Goal: Information Seeking & Learning: Learn about a topic

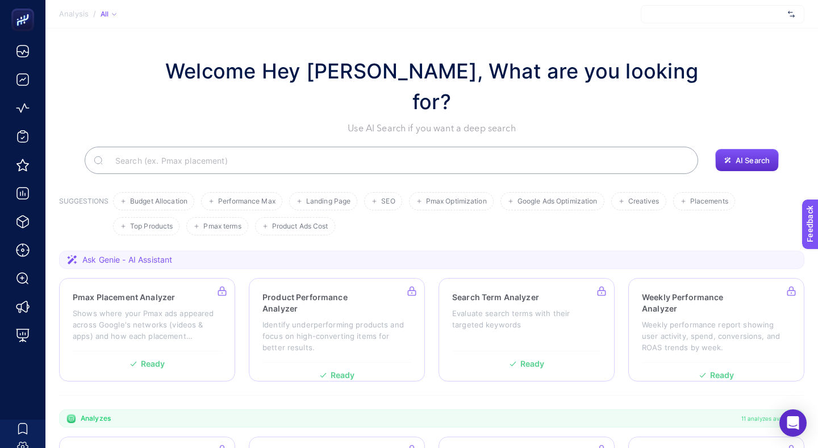
click at [683, 19] on div at bounding box center [723, 14] width 164 height 18
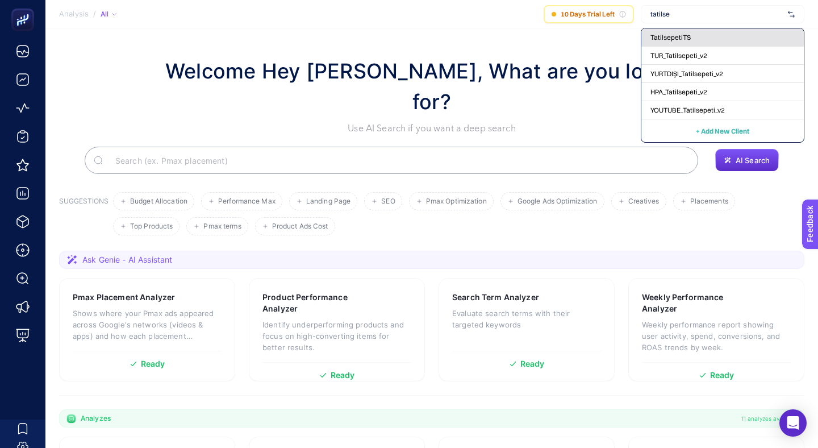
type input "tatilse"
click at [722, 47] on div "TatilsepetiTS" at bounding box center [723, 56] width 163 height 18
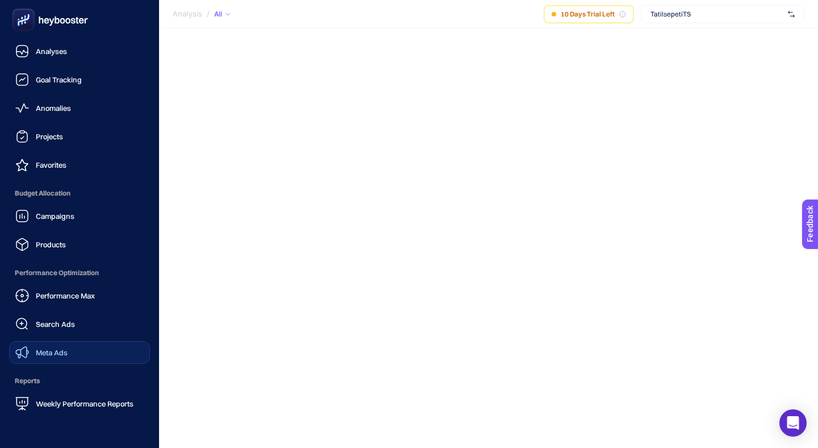
click at [45, 348] on span "Meta Ads" at bounding box center [52, 352] width 32 height 9
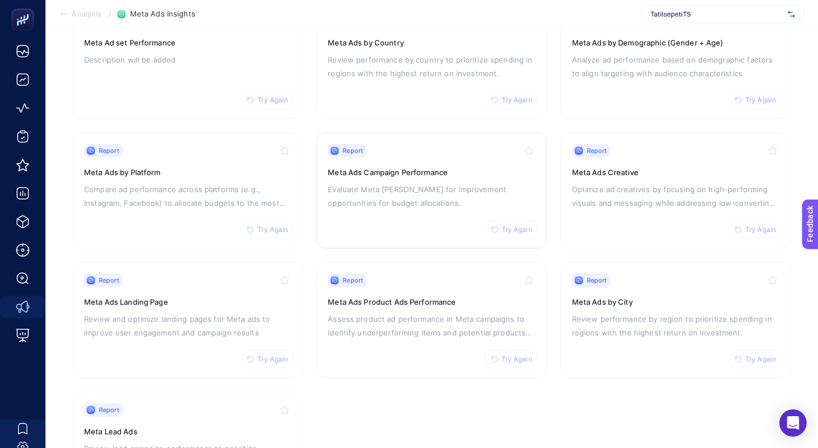
scroll to position [160, 0]
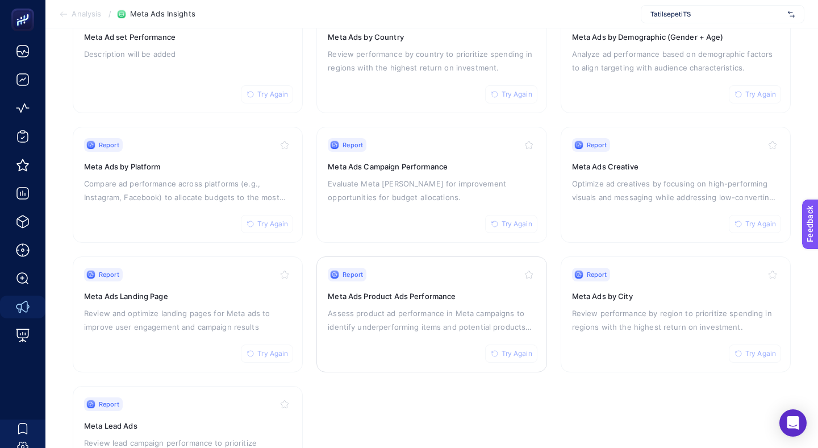
click at [438, 306] on p "Assess product ad performance in Meta campaigns to identify underperforming ite…" at bounding box center [431, 319] width 207 height 27
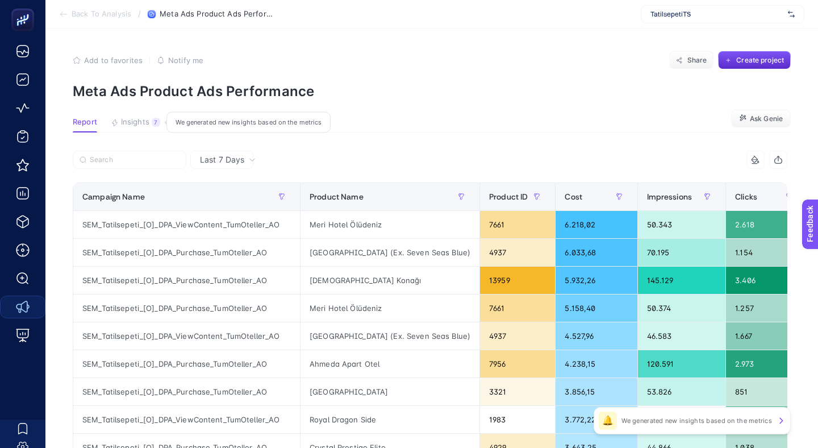
click at [114, 118] on button "Insights 7 We generated new insights based on the metrics" at bounding box center [135, 125] width 49 height 15
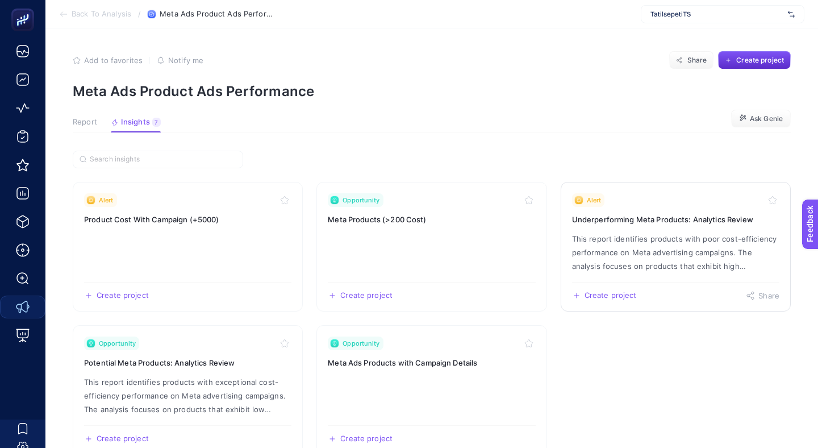
click at [683, 232] on p "This report identifies products with poor cost-efficiency performance on Meta a…" at bounding box center [675, 252] width 207 height 41
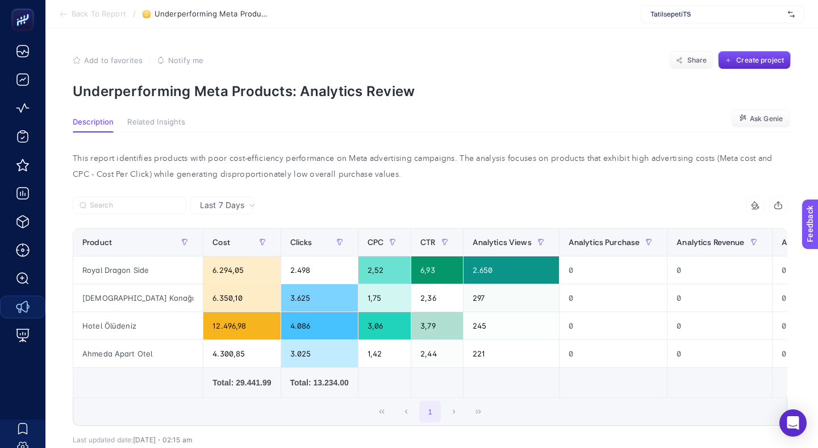
click at [200, 199] on span "Last 7 Days" at bounding box center [222, 204] width 44 height 11
click at [224, 239] on li "Last 30 Days" at bounding box center [222, 255] width 56 height 32
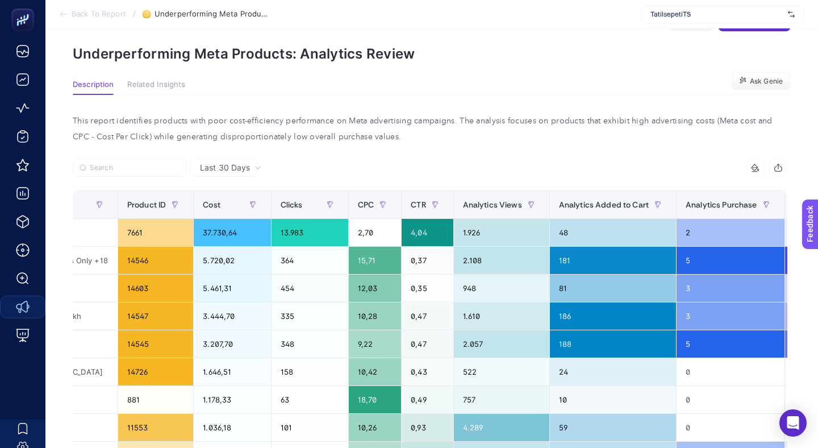
scroll to position [0, 216]
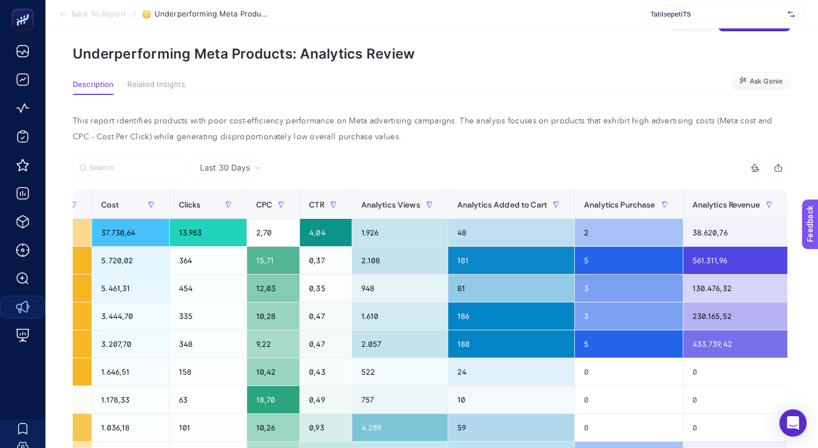
click at [693, 200] on span "Analytics Revenue" at bounding box center [727, 204] width 68 height 9
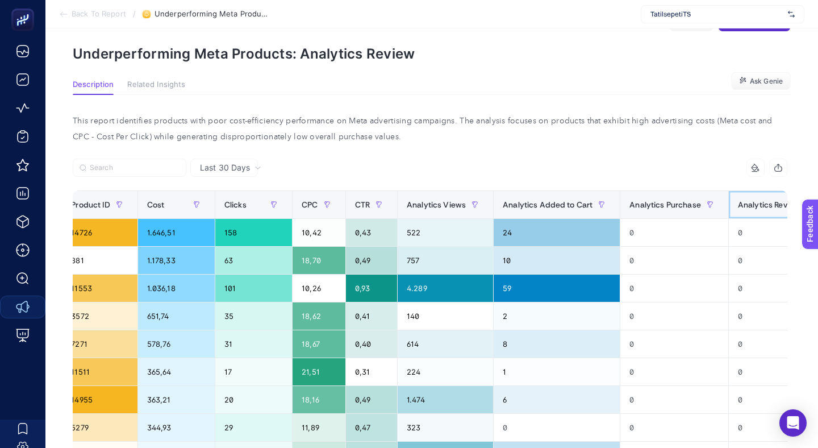
click at [729, 191] on th "Analytics Revenue" at bounding box center [781, 205] width 105 height 28
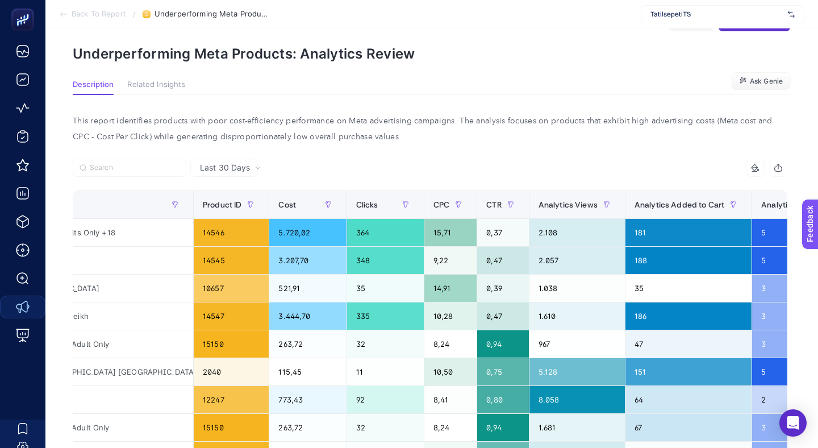
scroll to position [0, 0]
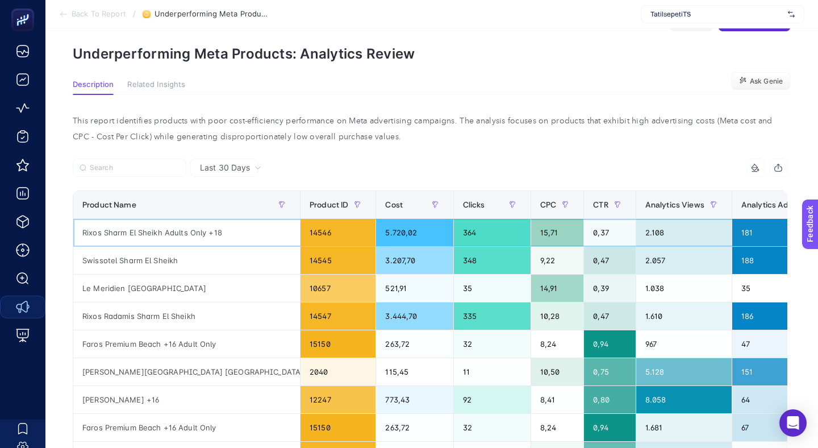
click at [161, 219] on div "Rixos Sharm El Sheikh Adults Only +18" at bounding box center [186, 232] width 227 height 27
copy tr "Rixos Sharm El Sheikh Adults Only +18"
click at [135, 302] on div "Rixos Radamis Sharm El Sheikh" at bounding box center [186, 315] width 227 height 27
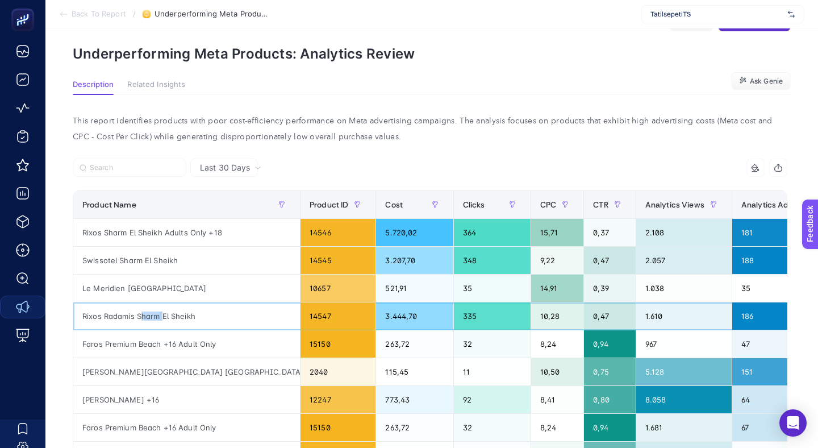
click at [135, 302] on div "Rixos Radamis Sharm El Sheikh" at bounding box center [186, 315] width 227 height 27
copy tr "Rixos Radamis Sharm El Sheikh"
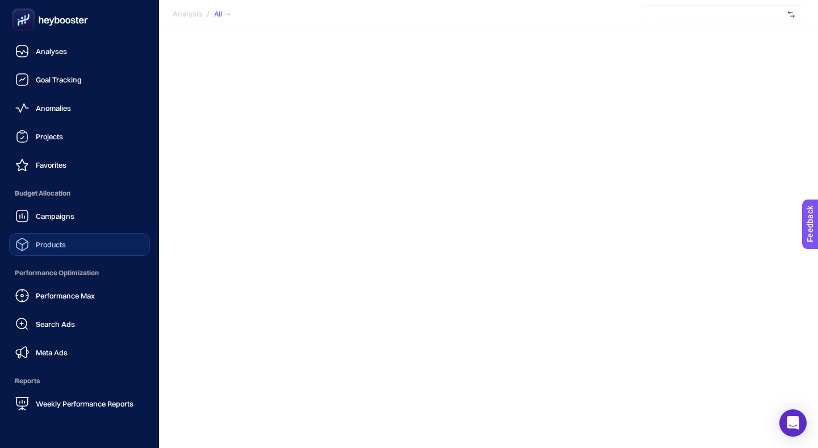
click at [64, 233] on link "Products" at bounding box center [79, 244] width 141 height 23
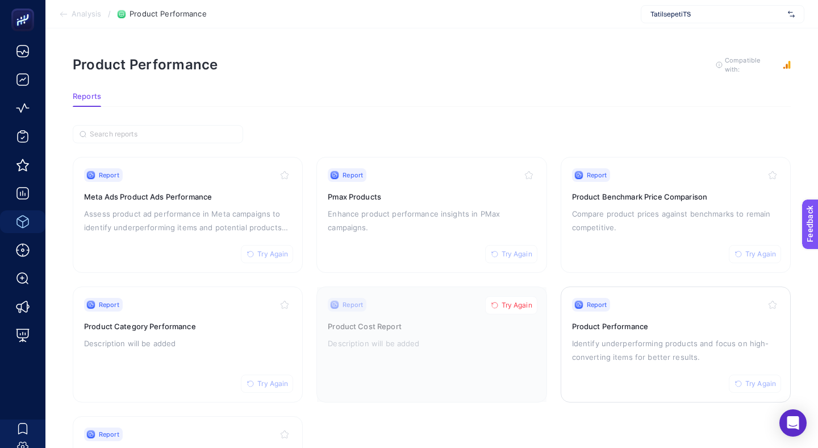
click at [577, 321] on h3 "Product Performance" at bounding box center [675, 326] width 207 height 11
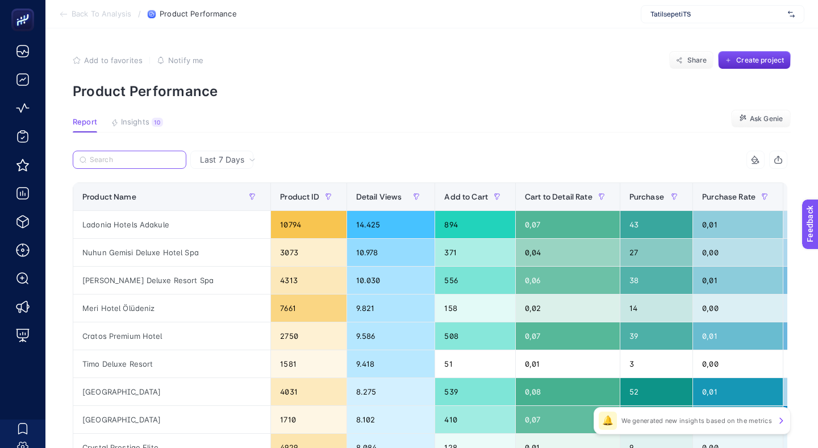
click at [127, 156] on input "Search" at bounding box center [135, 160] width 90 height 9
click at [232, 151] on div "Last 7 Days" at bounding box center [221, 160] width 63 height 18
click at [240, 156] on div "Last 7 Days" at bounding box center [228, 160] width 65 height 8
click at [218, 154] on span "Last 7 Days" at bounding box center [222, 159] width 44 height 11
click at [224, 154] on span "Last 7 Days" at bounding box center [222, 159] width 44 height 11
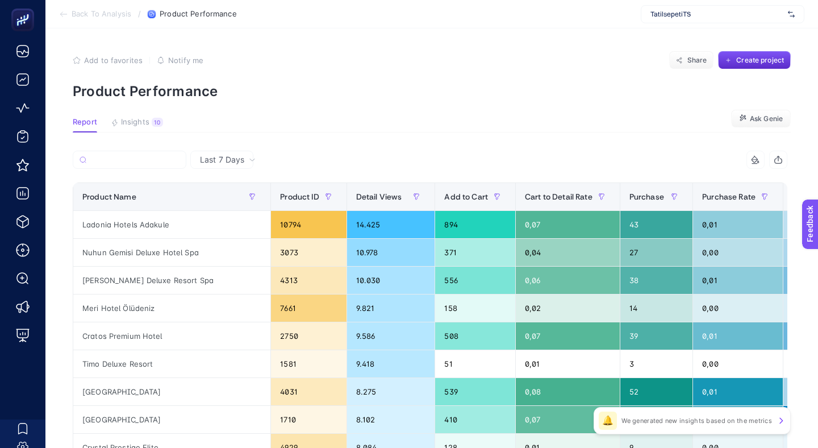
click at [226, 154] on span "Last 7 Days" at bounding box center [222, 159] width 44 height 11
click at [249, 156] on icon at bounding box center [252, 159] width 7 height 7
click at [250, 159] on icon at bounding box center [252, 160] width 5 height 2
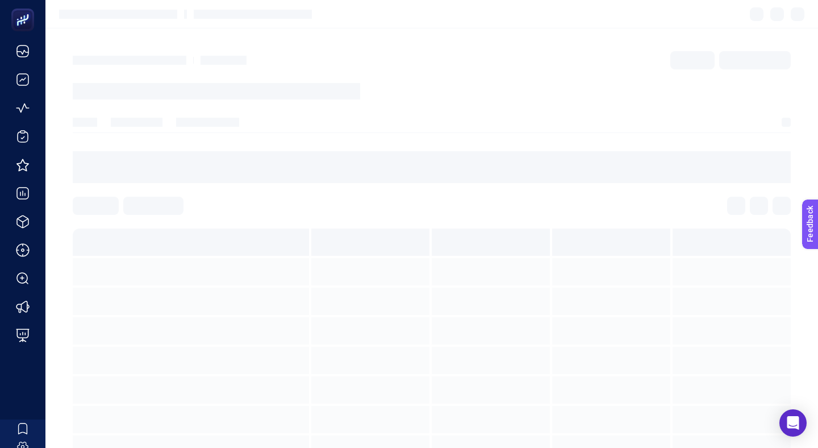
click at [236, 151] on div at bounding box center [432, 167] width 718 height 32
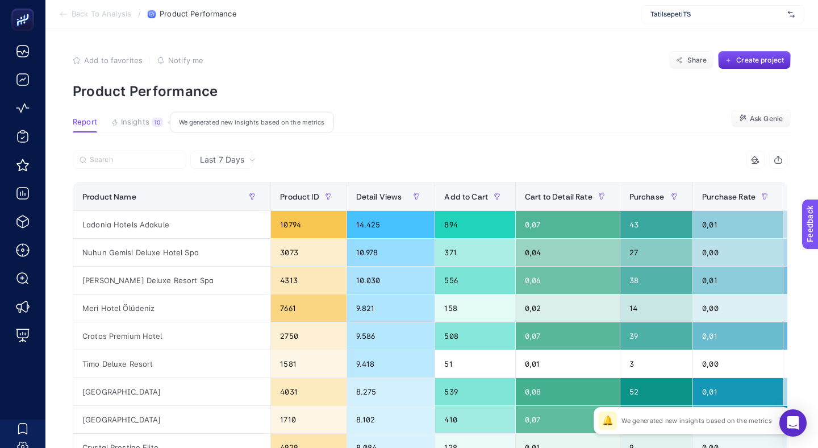
click at [135, 118] on span "Insights" at bounding box center [135, 122] width 28 height 9
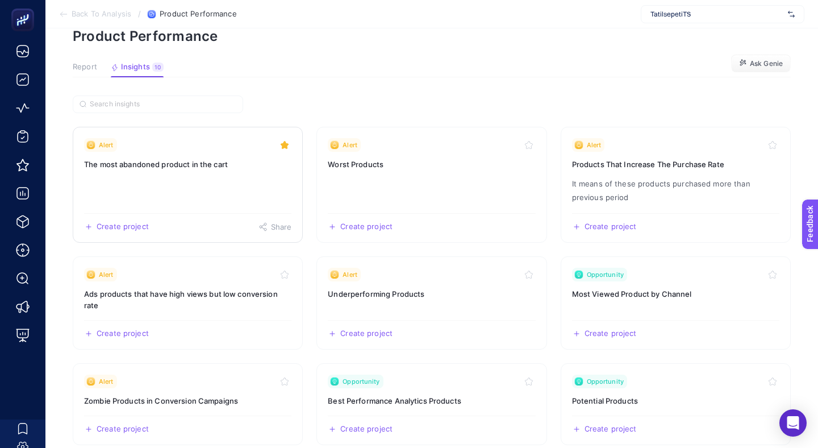
scroll to position [64, 0]
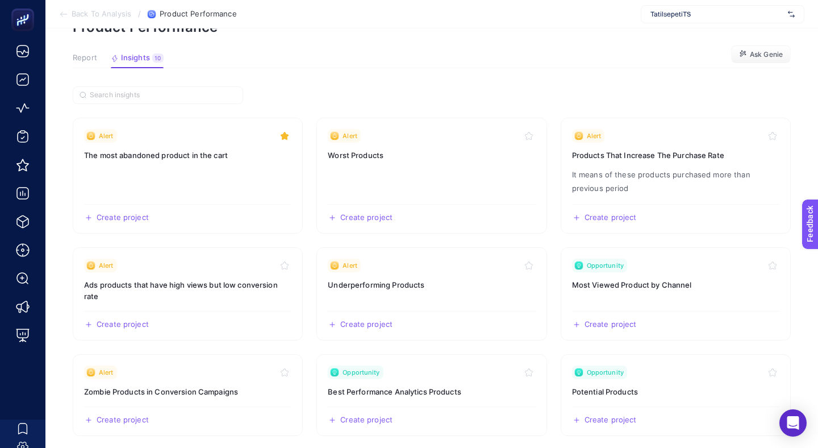
click at [88, 53] on span "Report" at bounding box center [85, 57] width 24 height 9
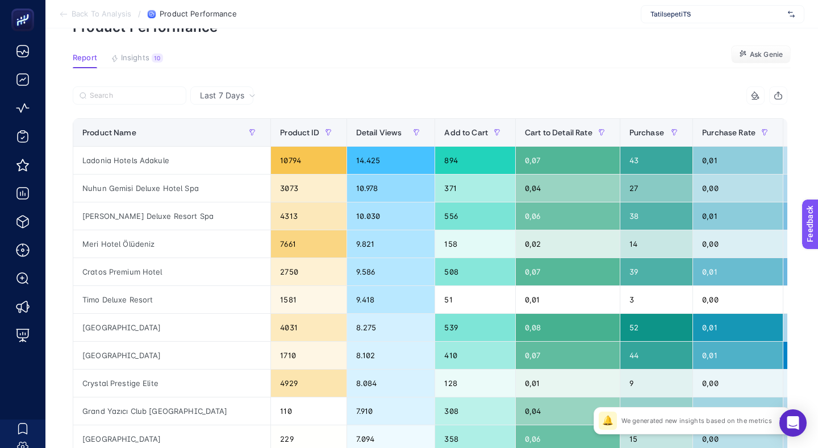
click at [231, 86] on div "Last 7 Days" at bounding box center [221, 95] width 63 height 18
click at [223, 161] on li "Last 30 Days" at bounding box center [222, 171] width 56 height 20
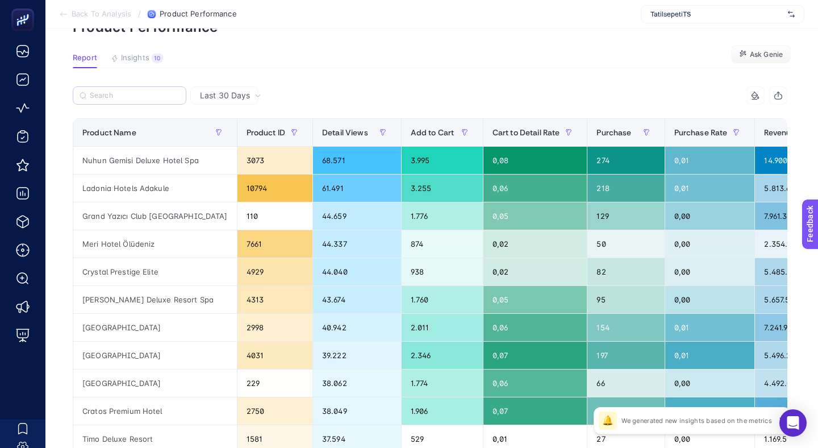
click at [113, 86] on label at bounding box center [130, 95] width 114 height 18
click at [0, 0] on input "Search" at bounding box center [0, 0] width 0 height 0
click at [98, 92] on input "Search" at bounding box center [135, 96] width 90 height 9
paste input "Rixos Sharm El Sheikh Adults Only +18"
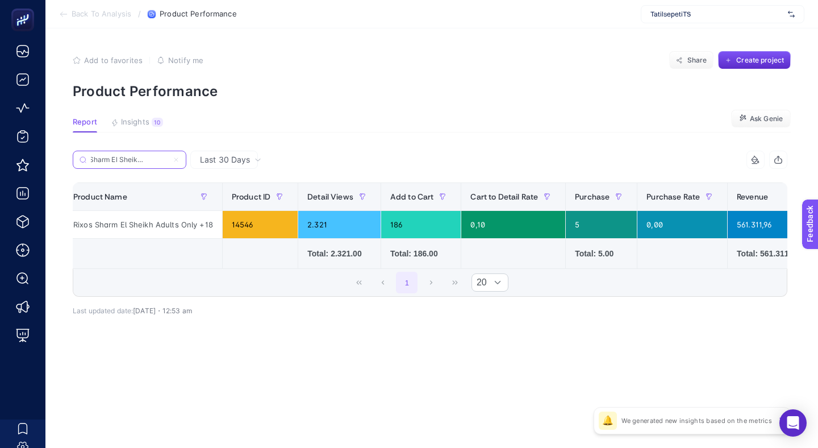
scroll to position [0, 0]
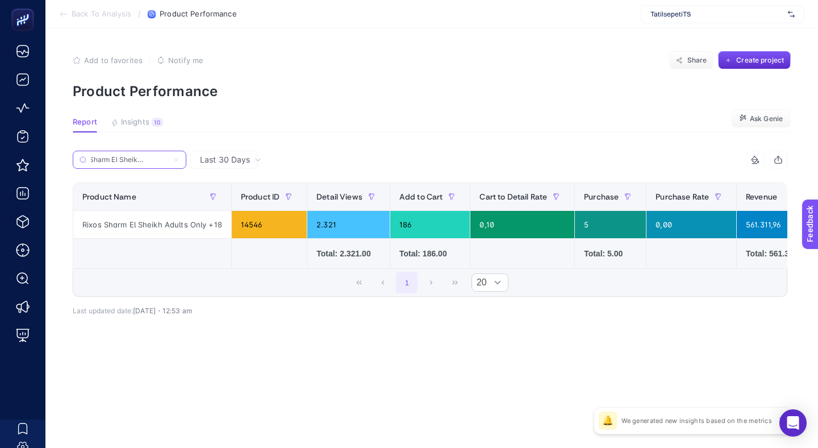
type input "Rixos Sharm El Sheikh Adults Only +18"
click at [510, 124] on article "Add to favorites false Notify me Share Create project Product Performance Repor…" at bounding box center [431, 237] width 773 height 419
click at [168, 151] on label "Rixos Sharm El Sheikh Adults Only +18" at bounding box center [130, 160] width 114 height 18
click at [0, 0] on input "Search" at bounding box center [0, 0] width 0 height 0
click at [168, 151] on label "Rixos Sharm El Sheikh Adults Only +18" at bounding box center [130, 160] width 114 height 18
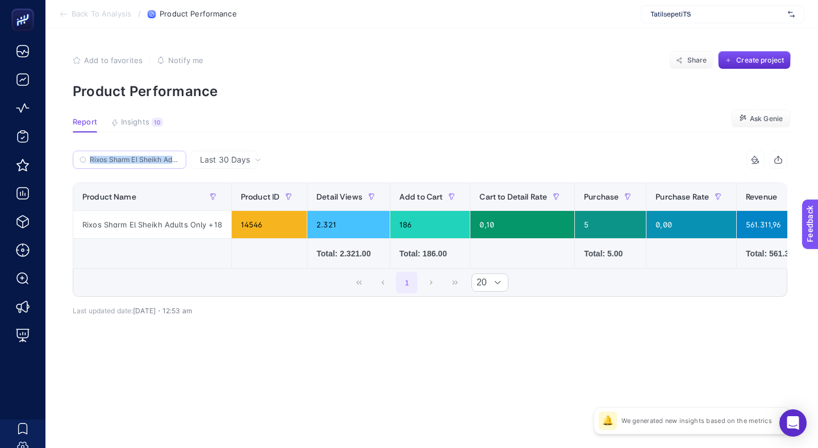
click at [0, 0] on input "Search" at bounding box center [0, 0] width 0 height 0
click at [168, 151] on label "Rixos Sharm El Sheikh Adults Only +18" at bounding box center [130, 160] width 114 height 18
click at [0, 0] on input "Search" at bounding box center [0, 0] width 0 height 0
click at [170, 156] on input "Rixos Sharm El Sheikh Adults Only +18" at bounding box center [135, 160] width 90 height 9
click at [173, 156] on icon at bounding box center [176, 159] width 7 height 7
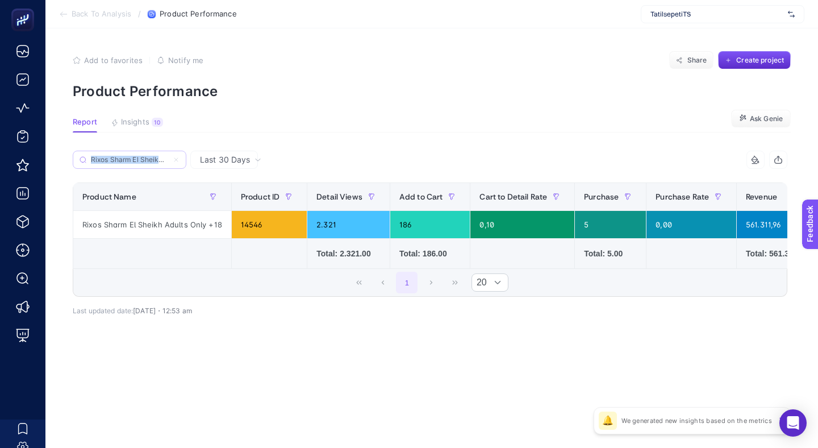
click at [0, 0] on input "Search" at bounding box center [0, 0] width 0 height 0
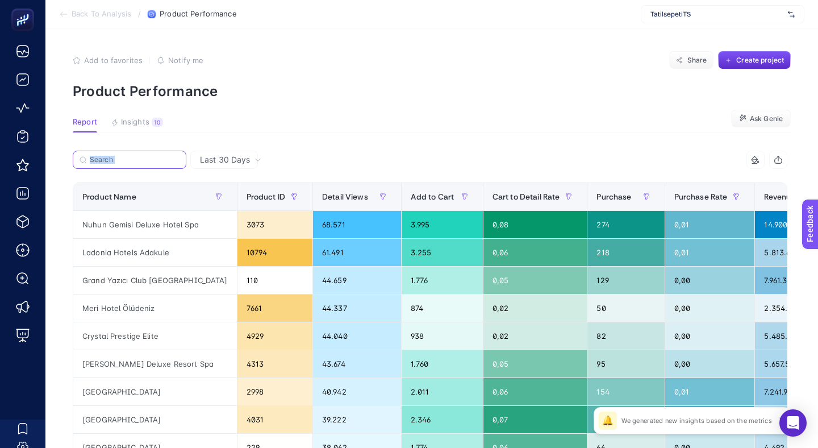
click at [150, 156] on input "Search" at bounding box center [135, 160] width 90 height 9
paste input "Rixos Radamis Sharm El Sheikh"
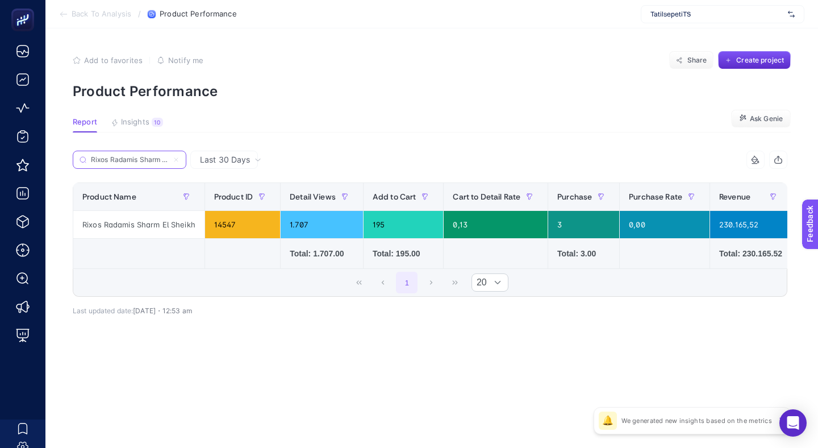
scroll to position [0, 2]
type input "Rixos Radamis Sharm El Sheikh"
